Goal: Task Accomplishment & Management: Use online tool/utility

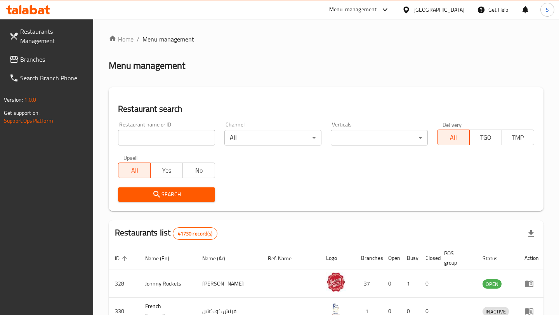
click at [198, 139] on input "search" at bounding box center [166, 138] width 97 height 16
click button "Search" at bounding box center [166, 194] width 97 height 14
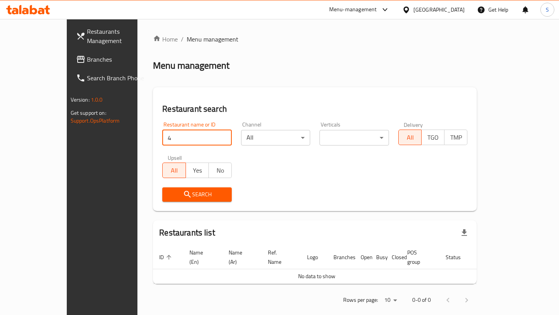
click at [167, 138] on input "4" at bounding box center [196, 138] width 69 height 16
type input "hardees"
click at [438, 2] on div "[GEOGRAPHIC_DATA]" at bounding box center [433, 9] width 75 height 19
click at [440, 9] on div "[GEOGRAPHIC_DATA]" at bounding box center [438, 9] width 51 height 9
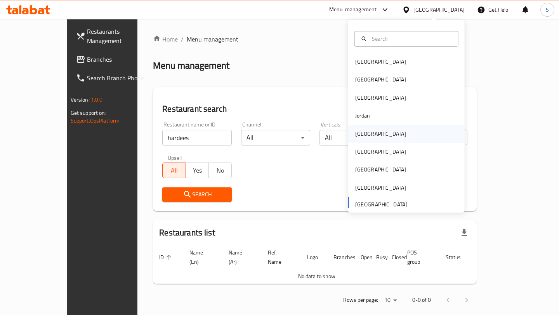
click at [371, 132] on div "[GEOGRAPHIC_DATA]" at bounding box center [381, 134] width 64 height 18
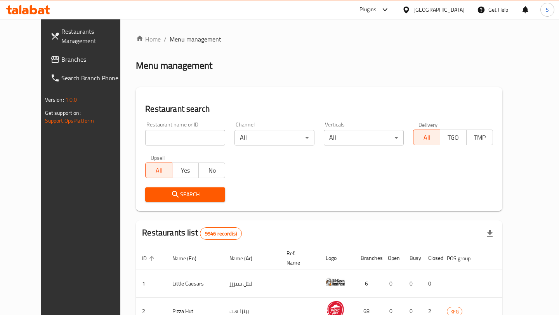
click at [184, 142] on input "search" at bounding box center [185, 138] width 80 height 16
type input "4"
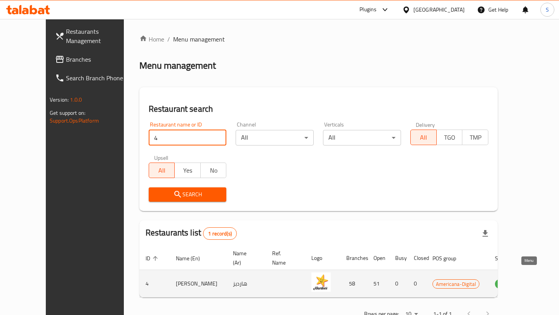
click at [535, 279] on icon "enhanced table" at bounding box center [539, 283] width 9 height 9
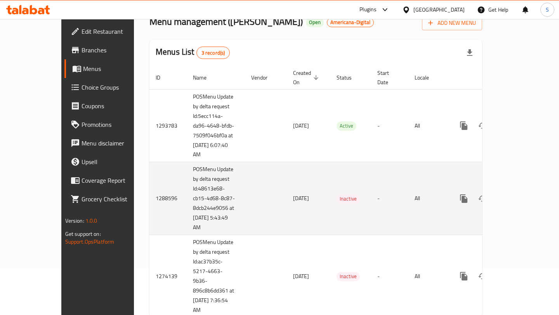
scroll to position [63, 0]
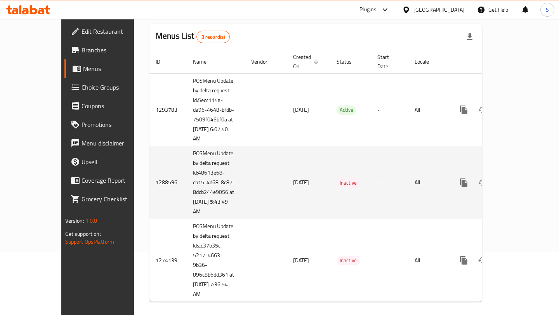
click at [149, 171] on td "1288596" at bounding box center [167, 182] width 37 height 73
copy td "1288596"
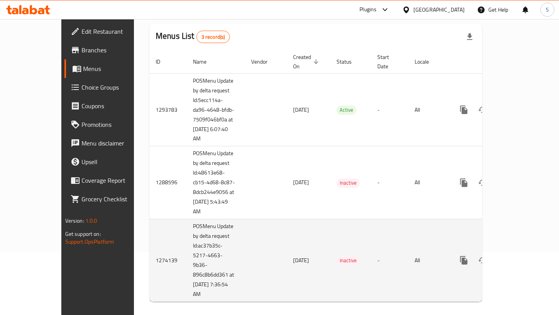
click at [149, 255] on td "1274139" at bounding box center [167, 260] width 37 height 83
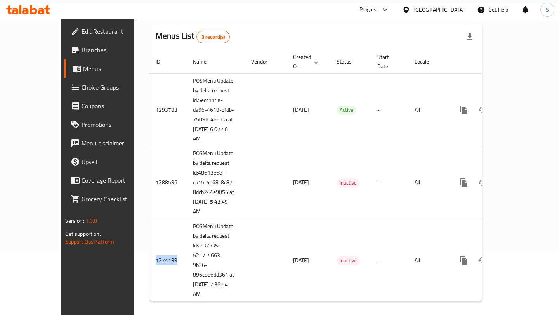
copy td "1274139"
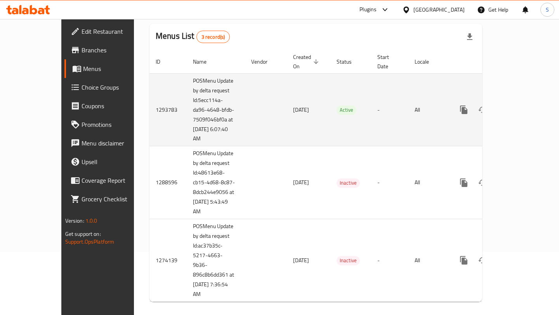
click at [149, 99] on td "1293783" at bounding box center [167, 109] width 37 height 73
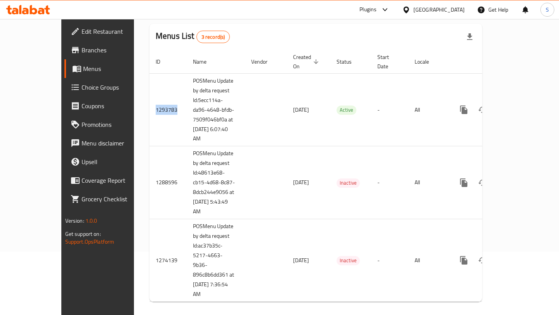
copy td "1293783"
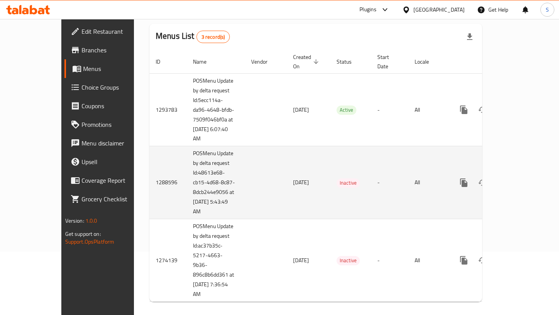
click at [149, 177] on td "1288596" at bounding box center [167, 182] width 37 height 73
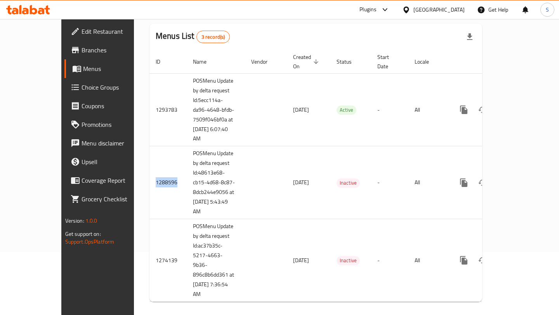
copy td "1288596"
